Goal: Information Seeking & Learning: Find specific fact

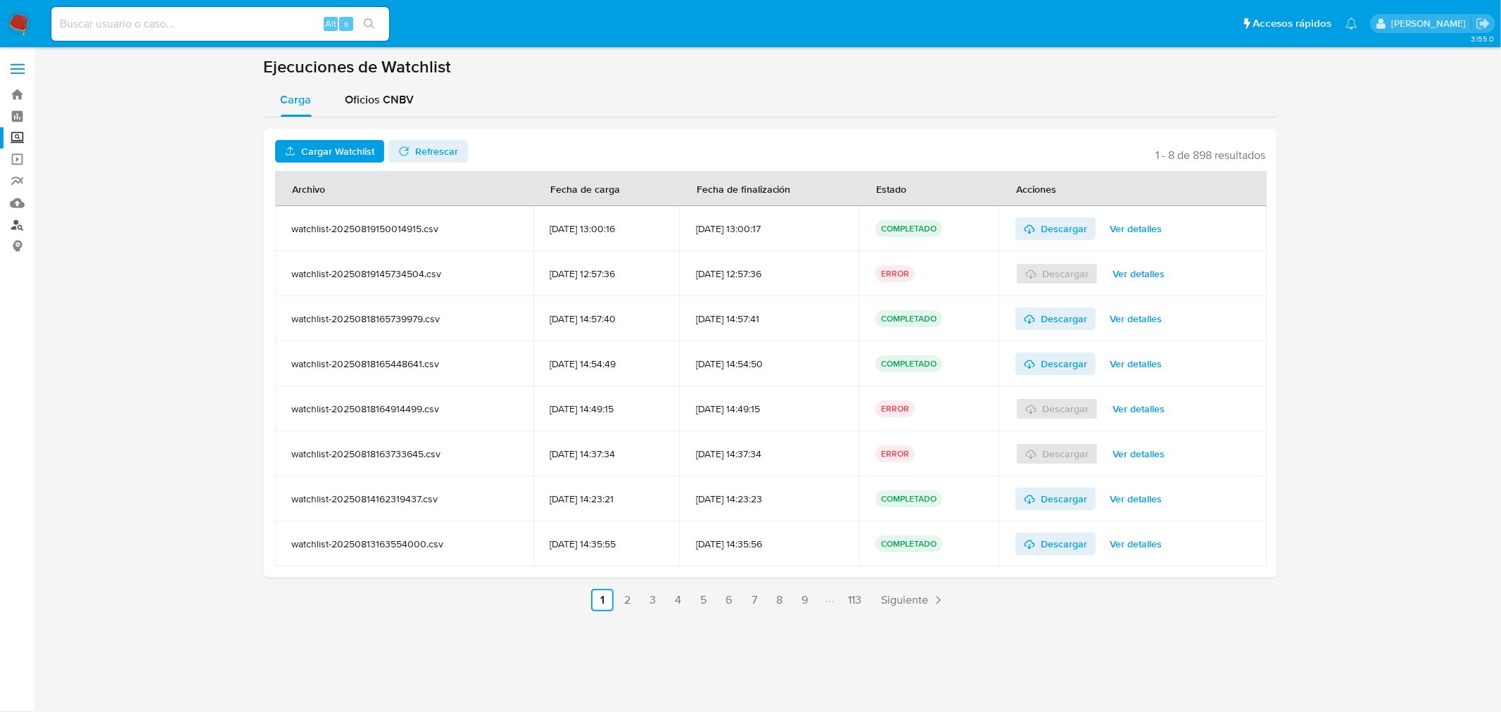
click at [21, 221] on link "Buscador de personas" at bounding box center [83, 225] width 167 height 22
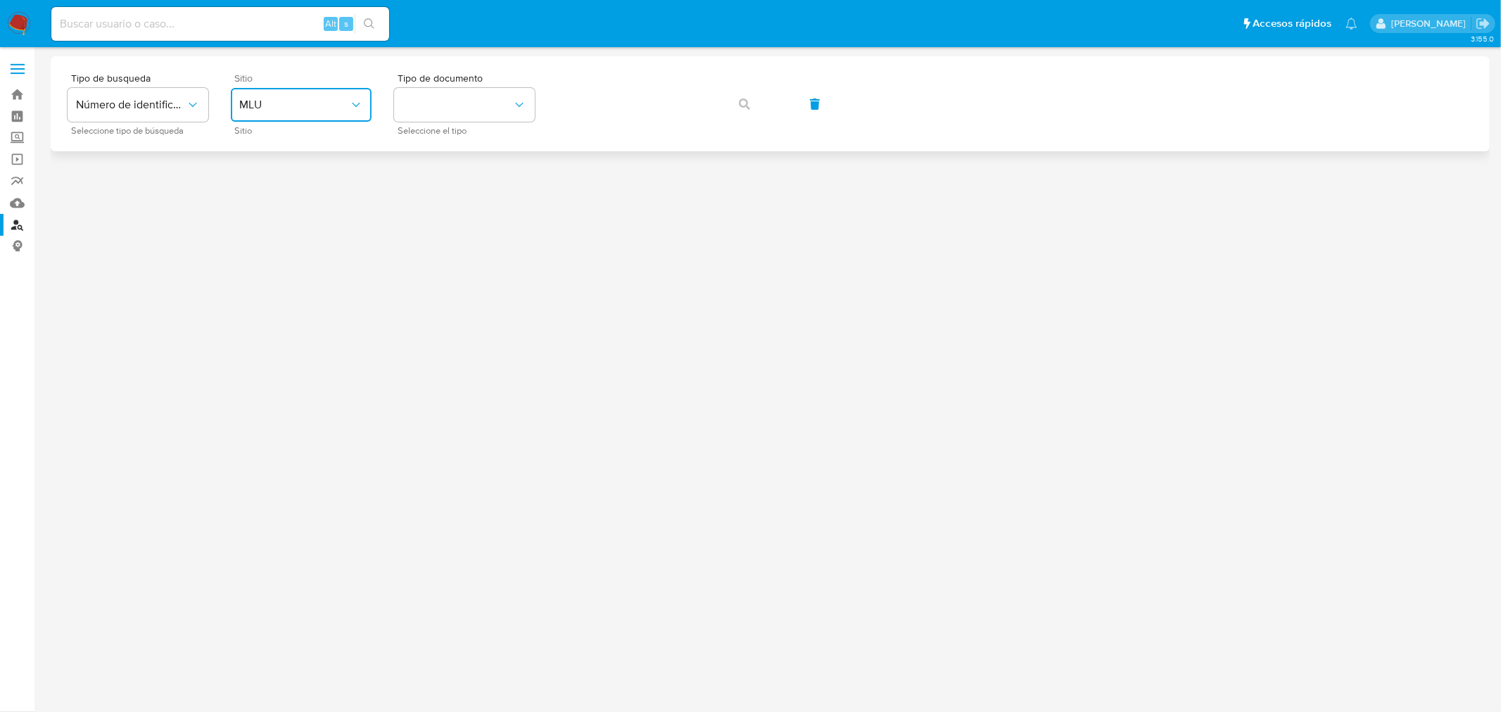
click at [324, 113] on button "MLU" at bounding box center [301, 105] width 141 height 34
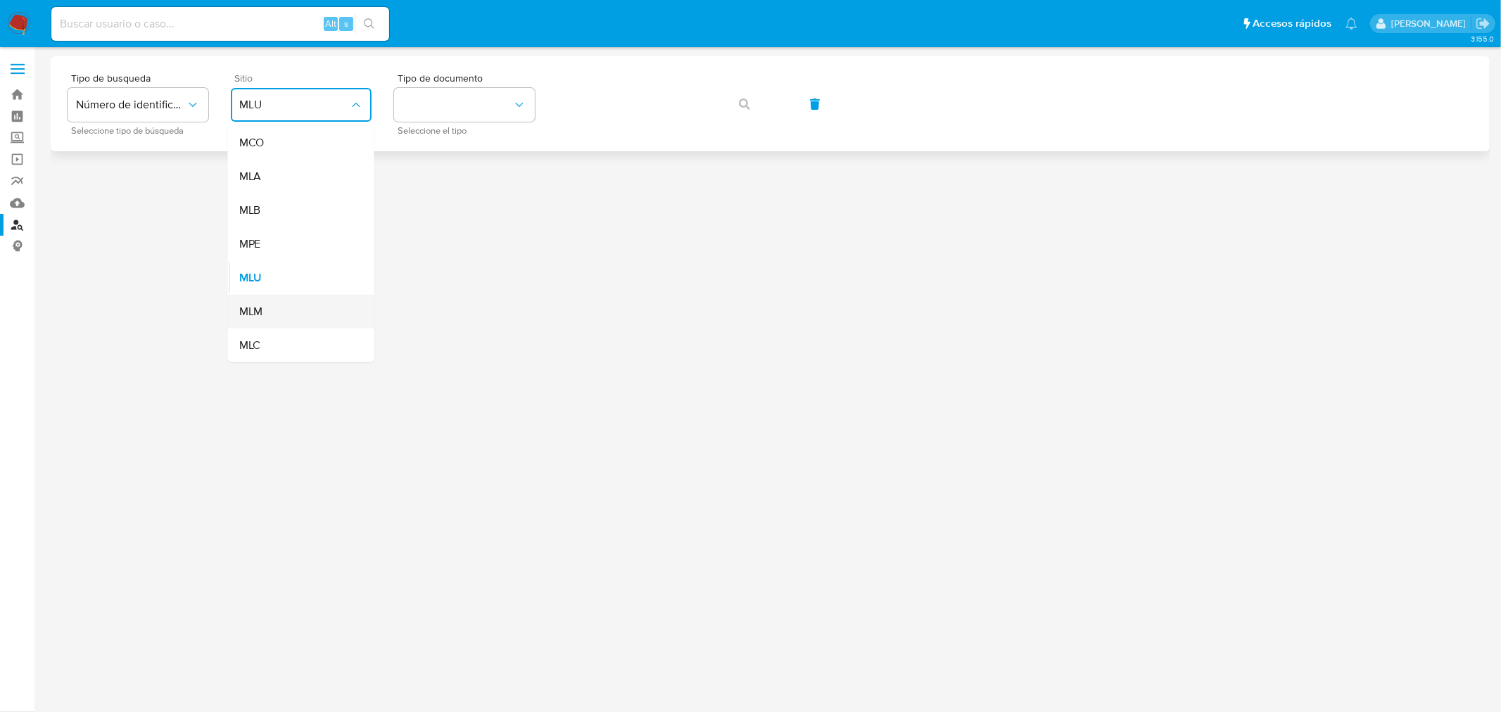
click at [270, 319] on div "MLM" at bounding box center [296, 312] width 115 height 34
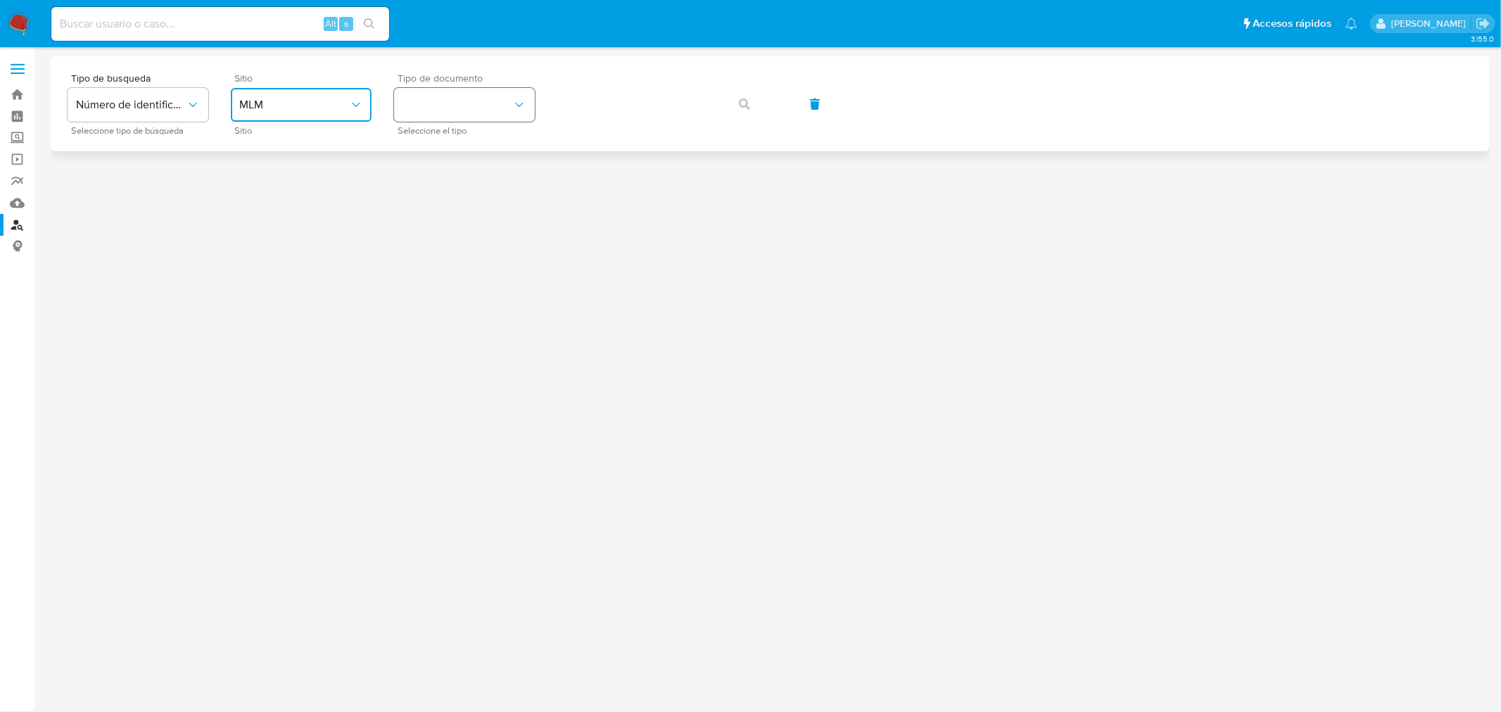
click at [519, 99] on icon "identificationType" at bounding box center [519, 105] width 14 height 14
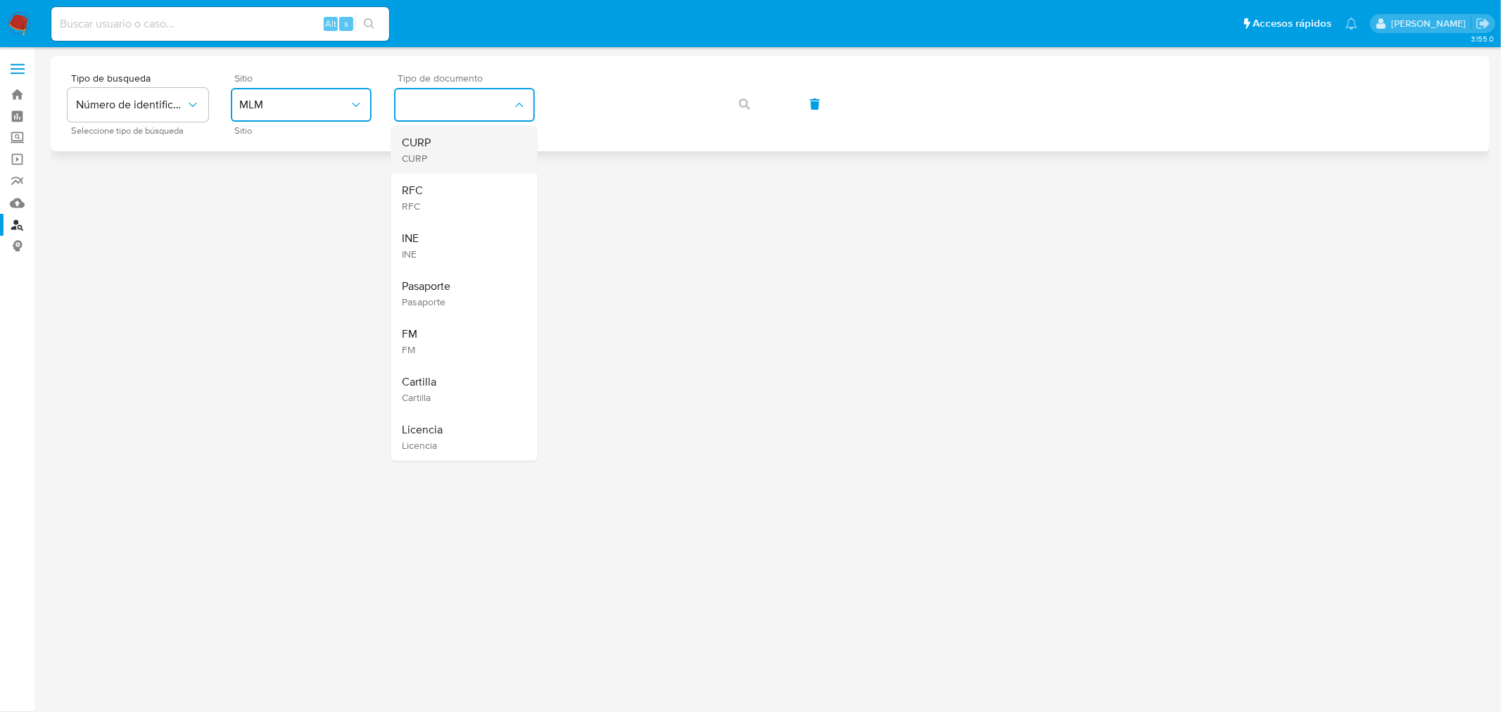
click at [444, 160] on div "CURP CURP" at bounding box center [460, 150] width 115 height 48
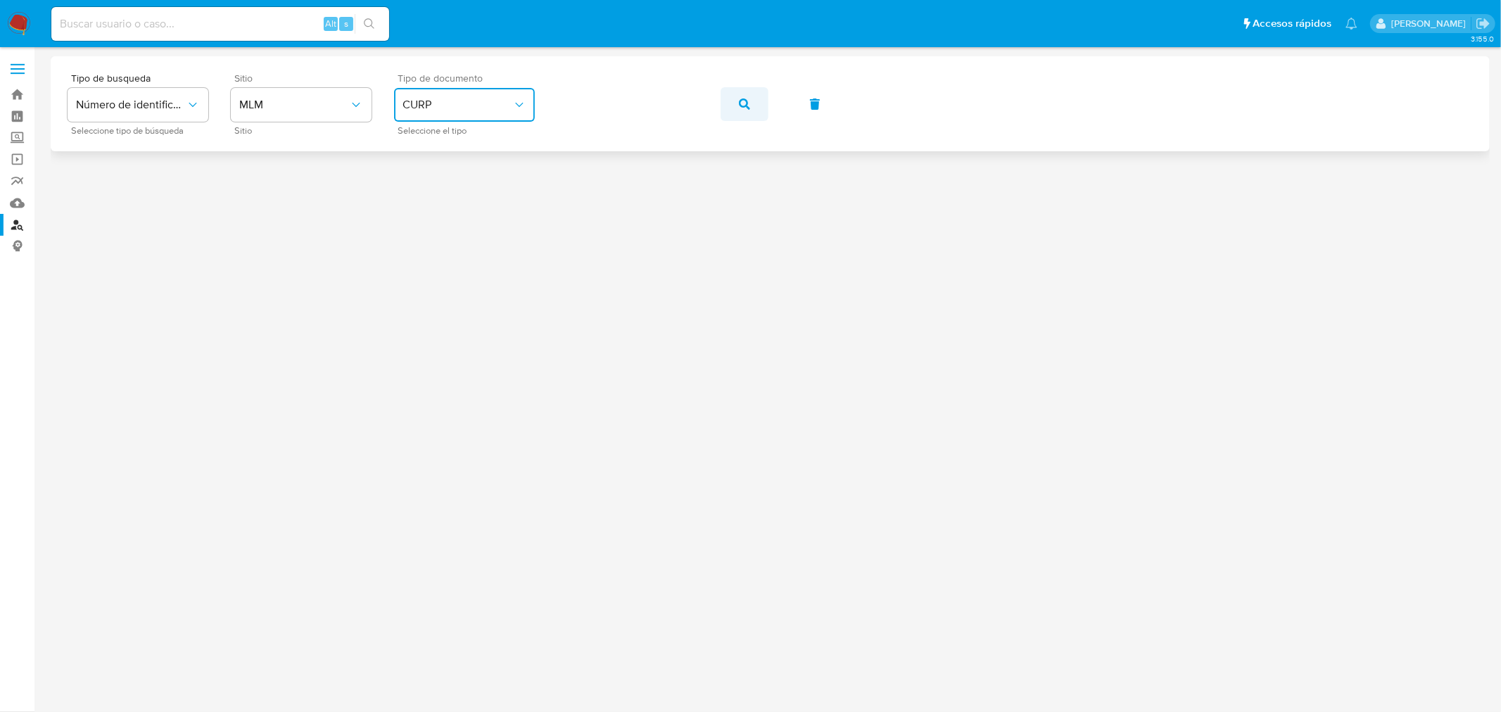
click at [740, 108] on icon "button" at bounding box center [744, 104] width 11 height 11
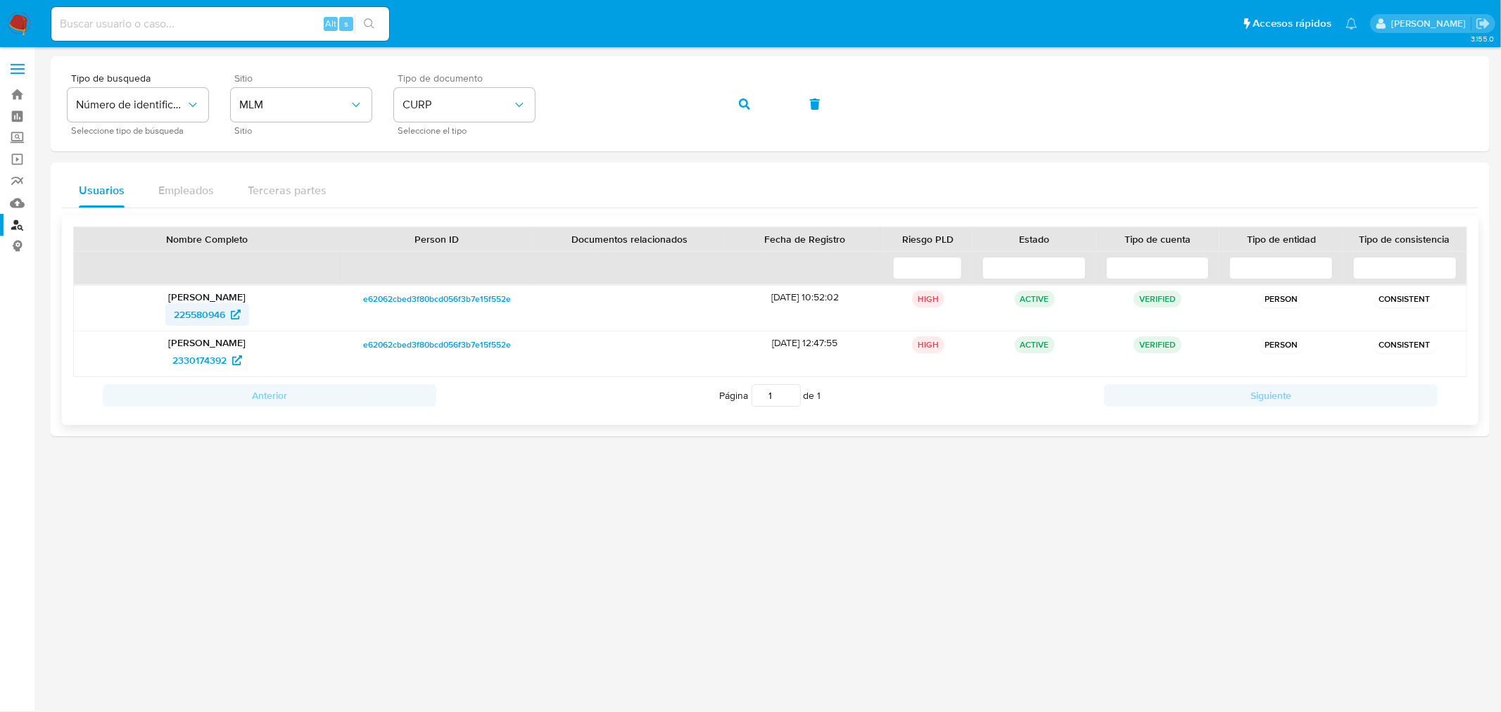
click at [215, 315] on span "225580946" at bounding box center [199, 314] width 51 height 23
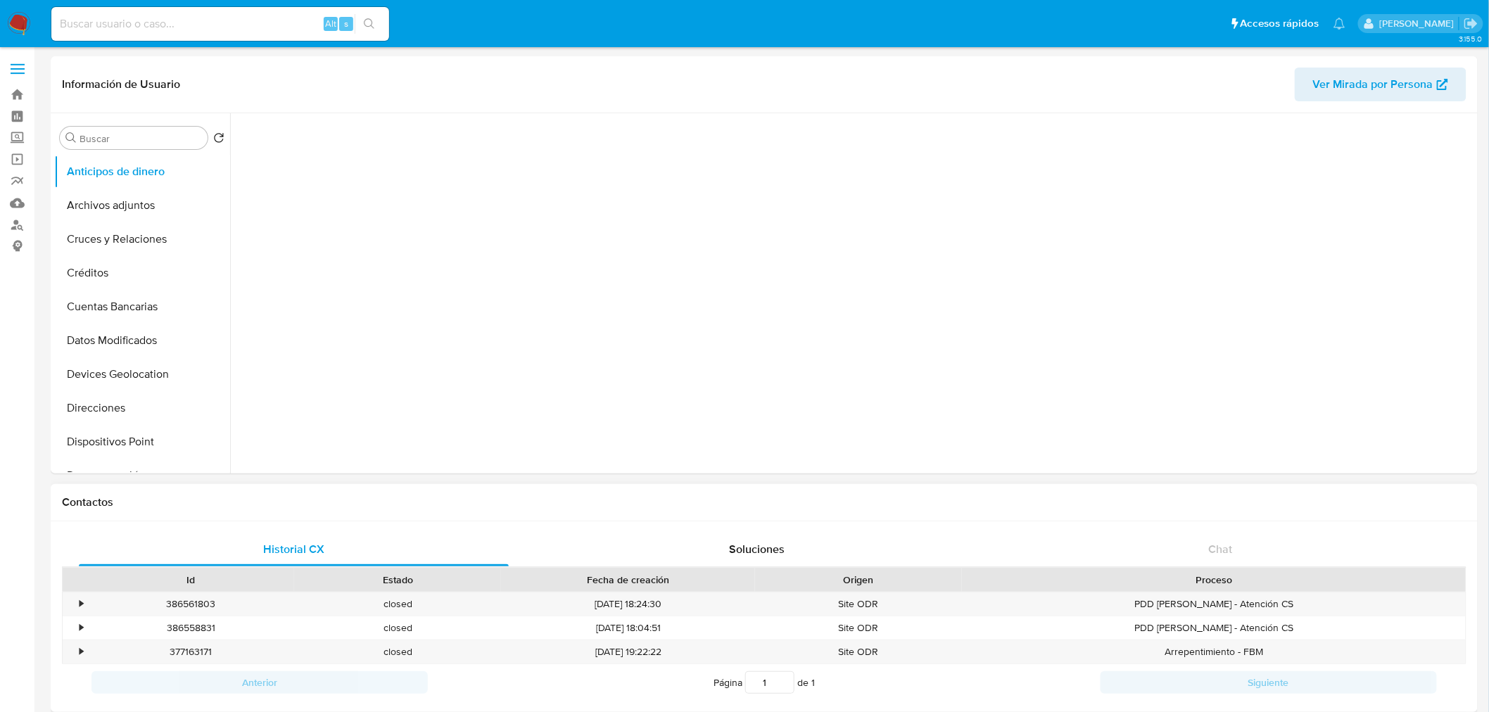
select select "10"
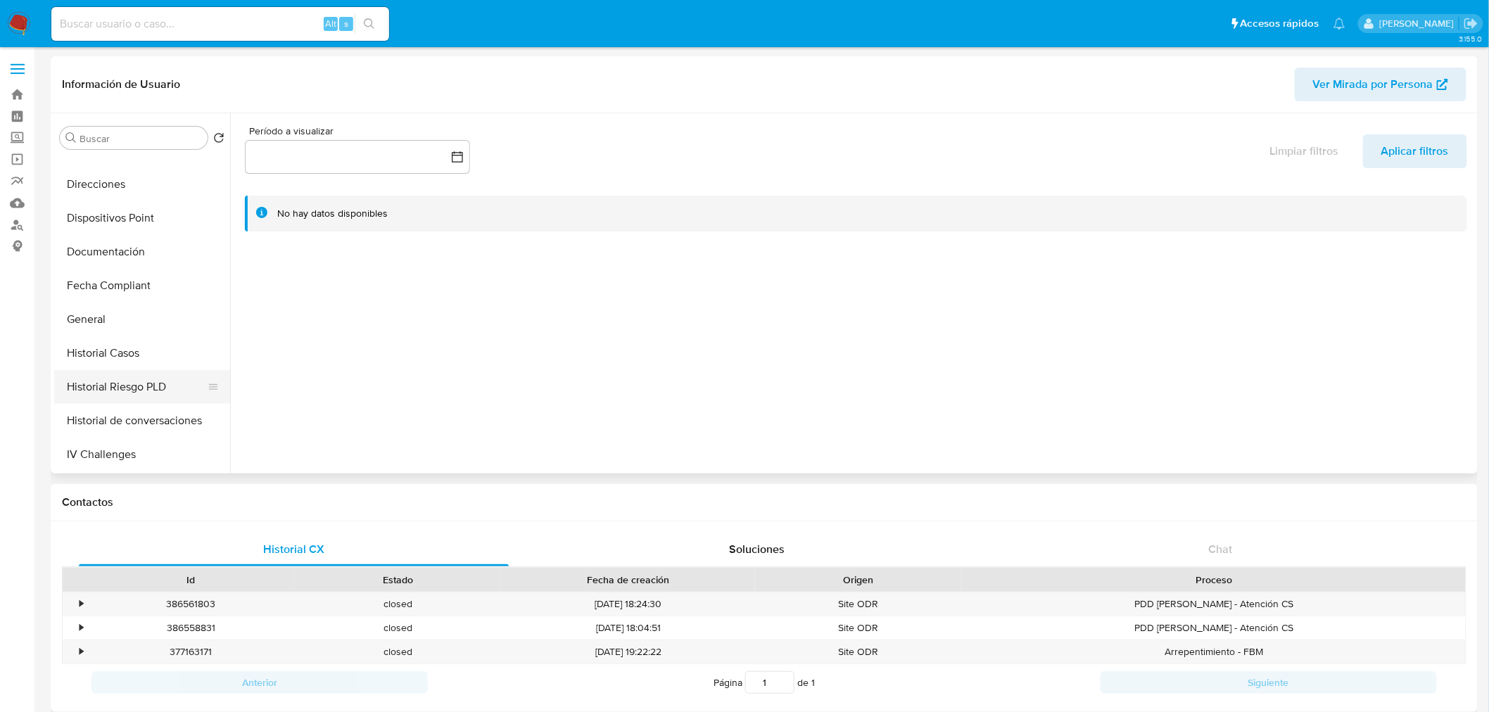
scroll to position [365, 0]
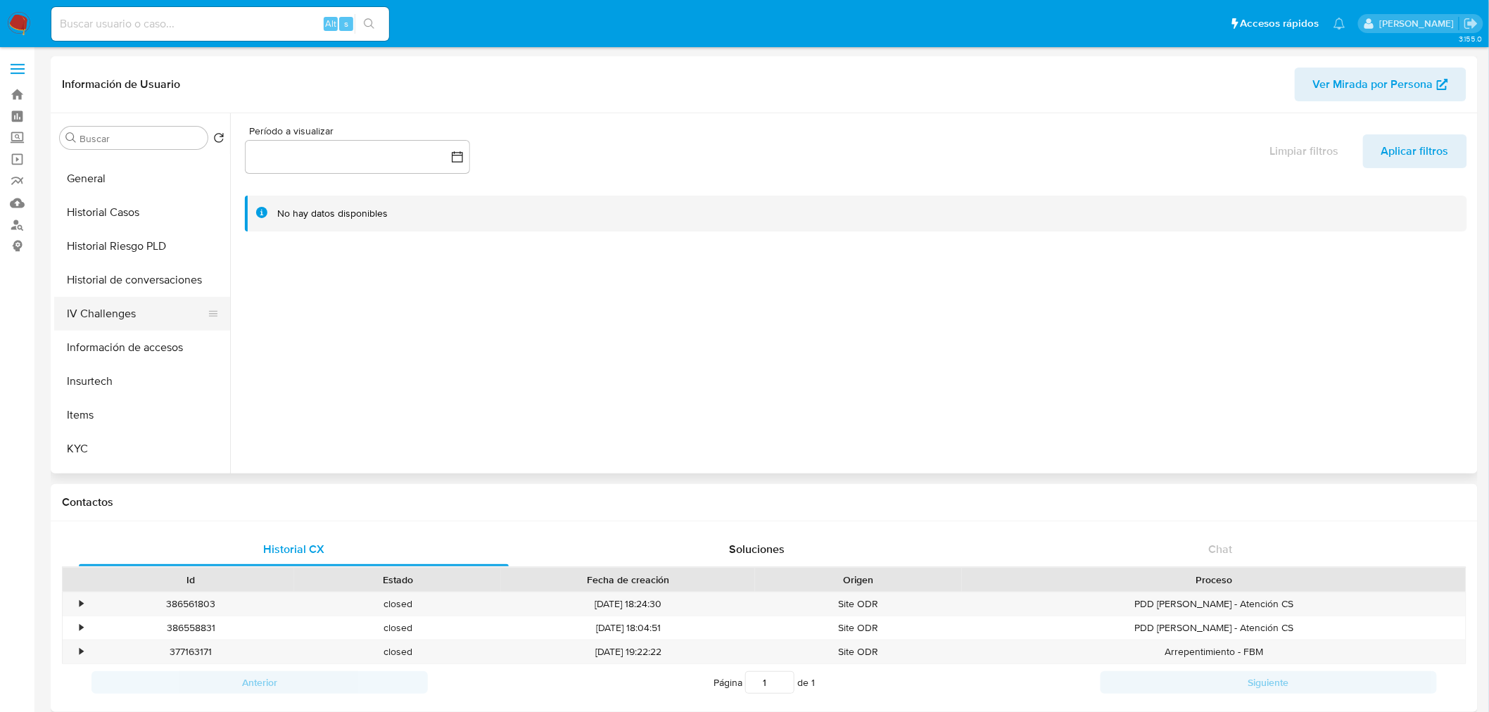
click at [129, 303] on button "IV Challenges" at bounding box center [136, 314] width 165 height 34
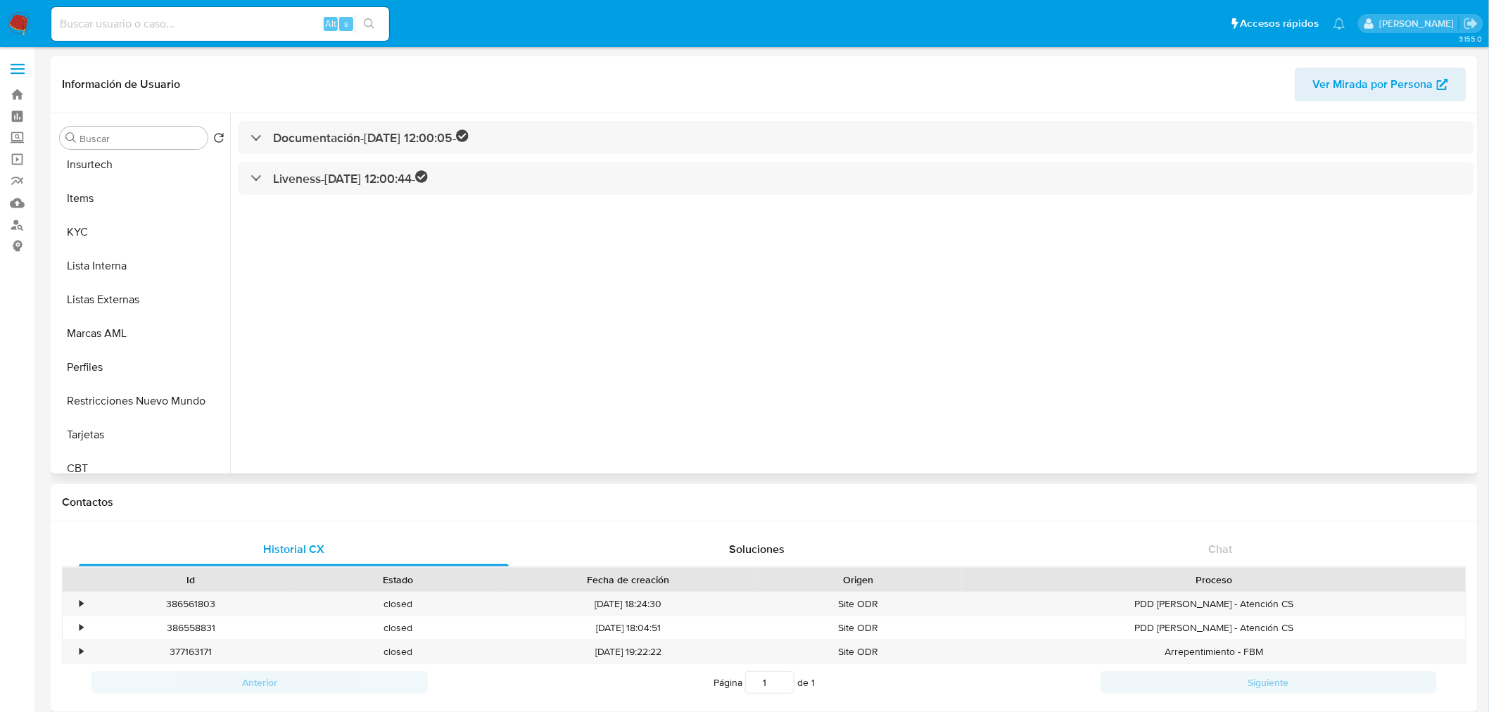
scroll to position [581, 0]
click at [84, 239] on button "KYC" at bounding box center [136, 233] width 165 height 34
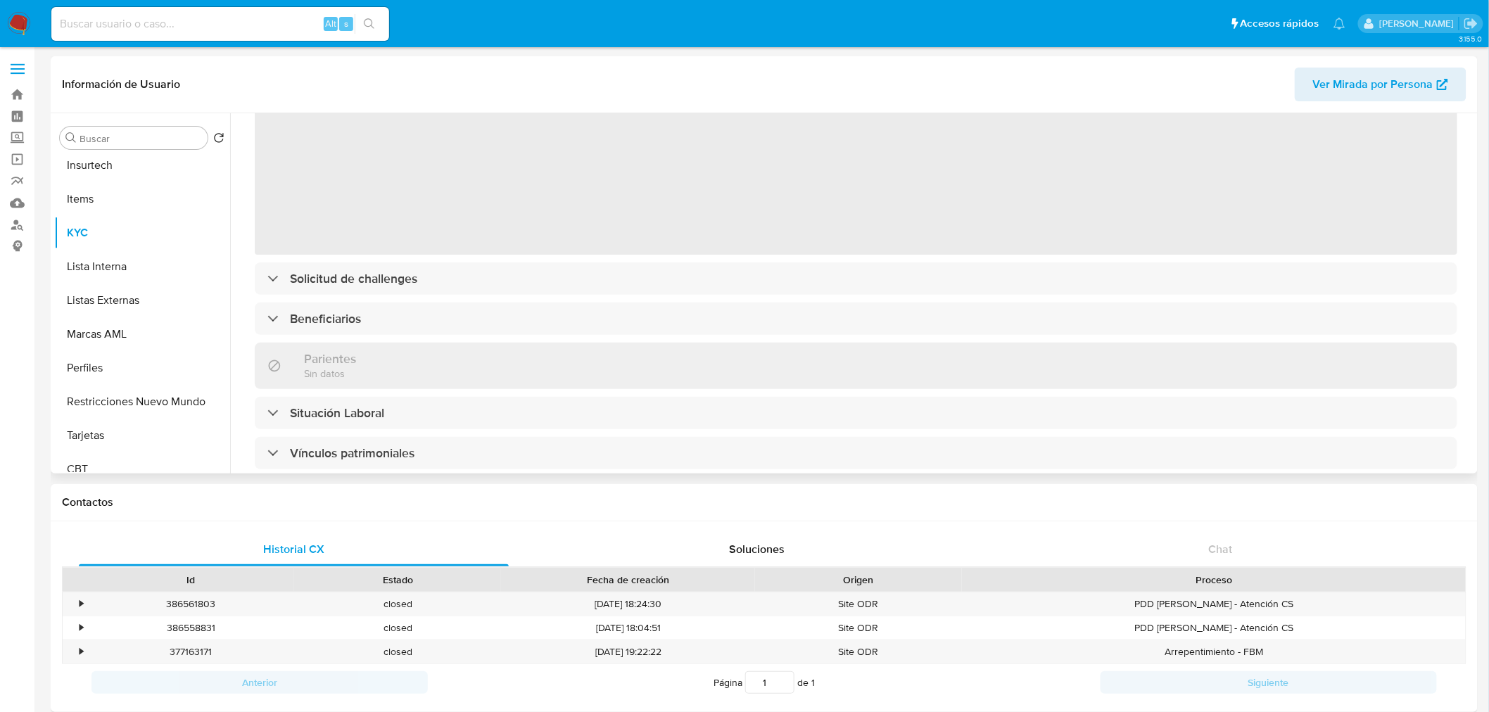
scroll to position [120, 0]
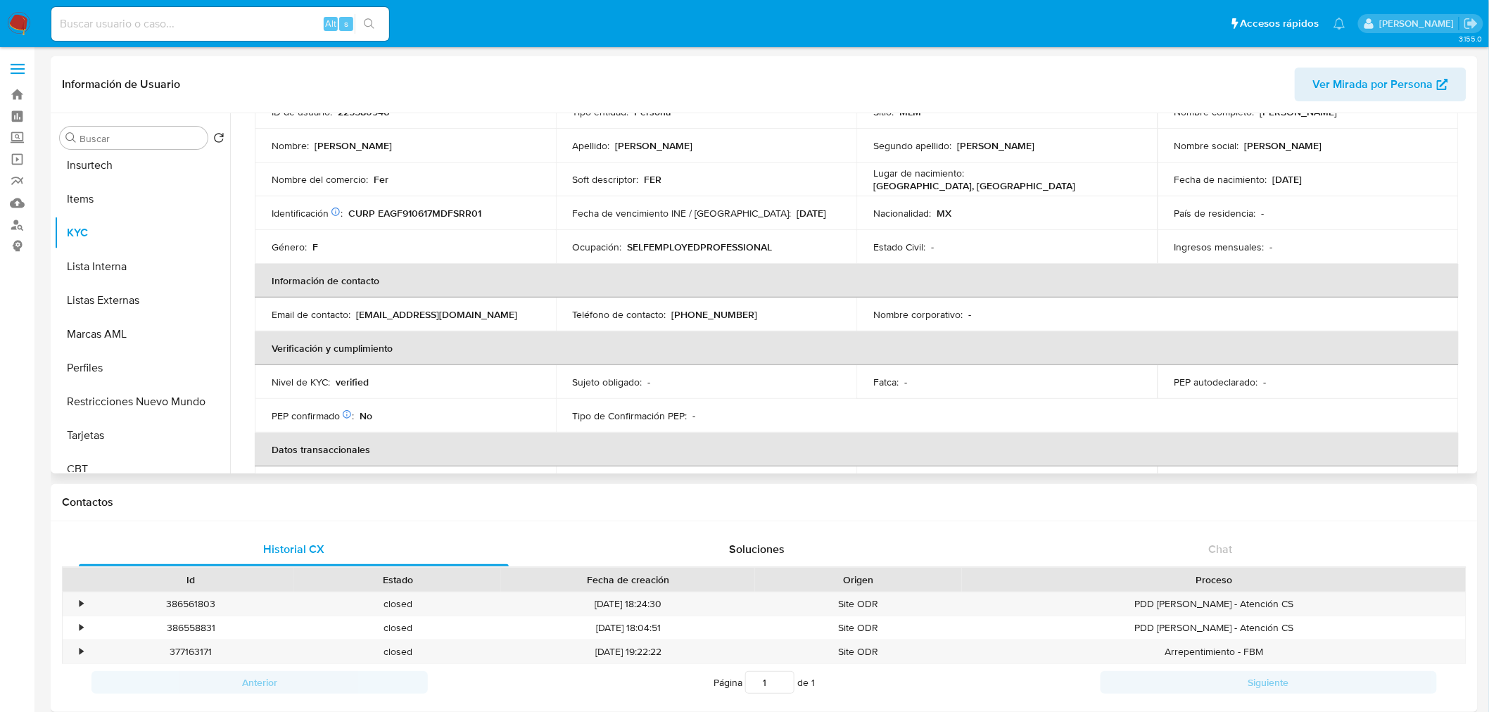
click at [373, 264] on th "Información de contacto" at bounding box center [857, 281] width 1204 height 34
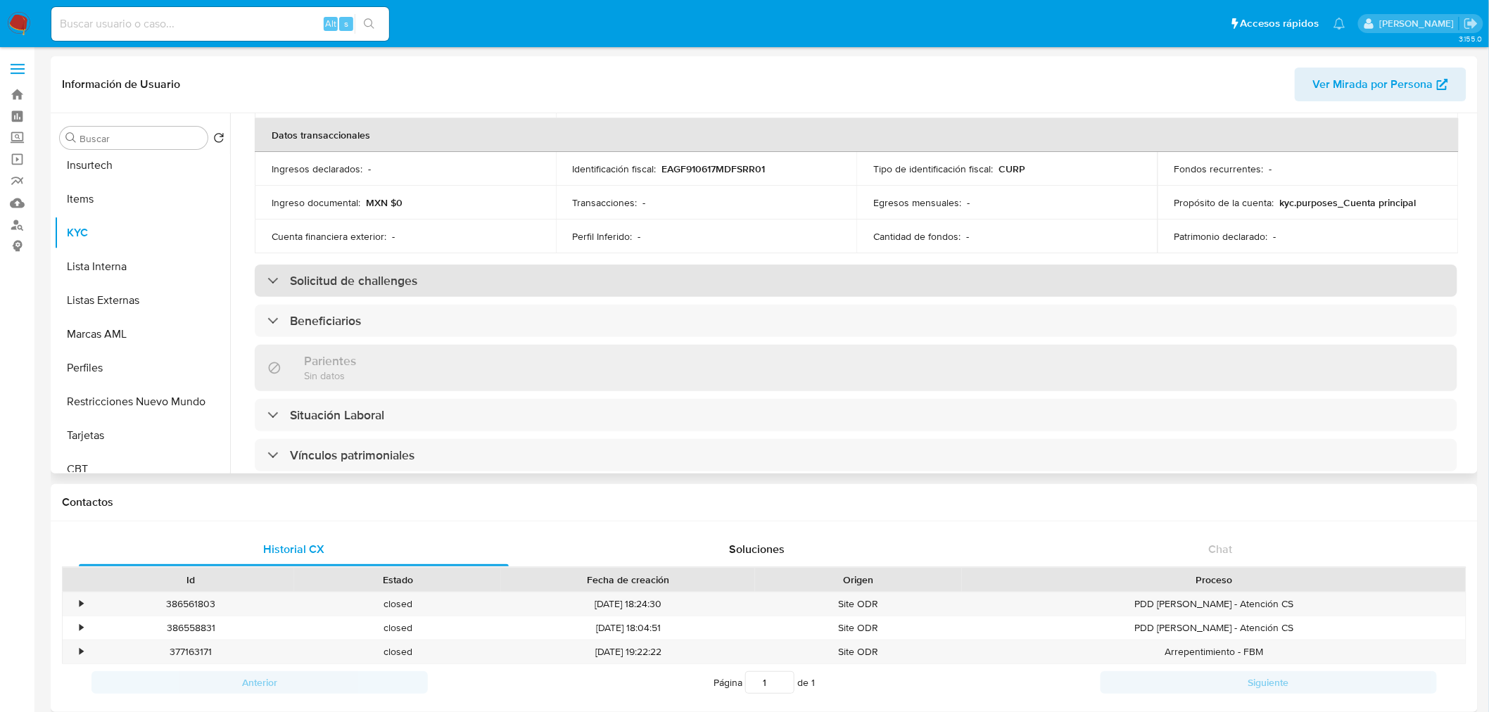
click at [392, 291] on div "Solicitud de challenges" at bounding box center [856, 281] width 1203 height 32
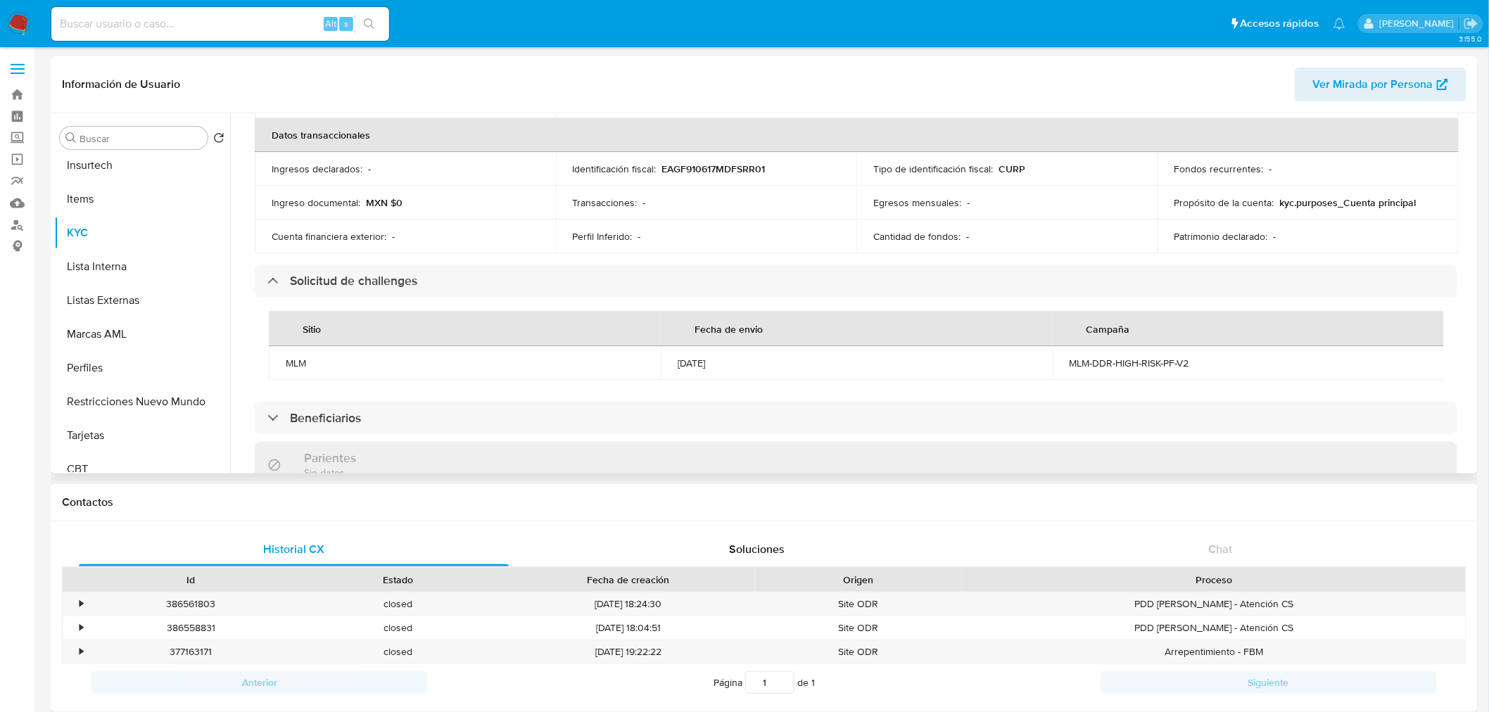
click at [481, 365] on div "MLM" at bounding box center [465, 363] width 358 height 13
